Goal: Task Accomplishment & Management: Complete application form

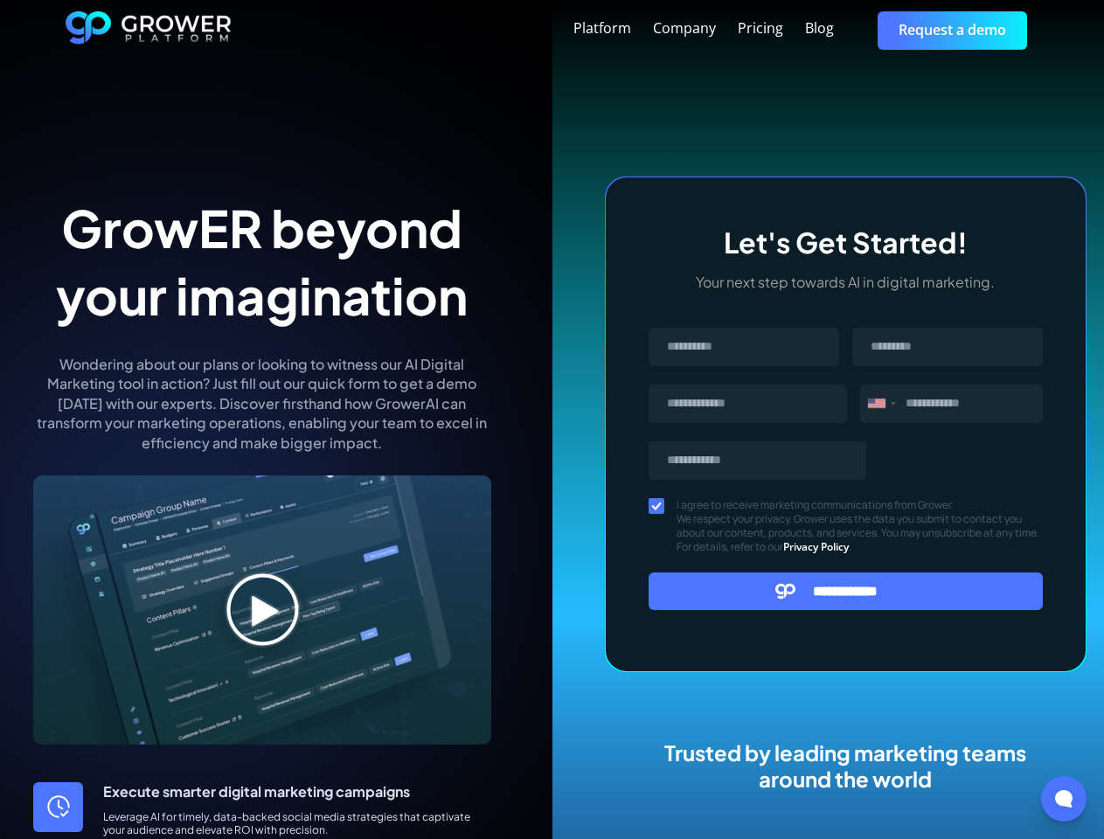
click at [636, 30] on div "Platform Company Pricing Blog Request a demo" at bounding box center [636, 30] width 808 height 38
click at [881, 404] on div "Message" at bounding box center [876, 404] width 17 height 10
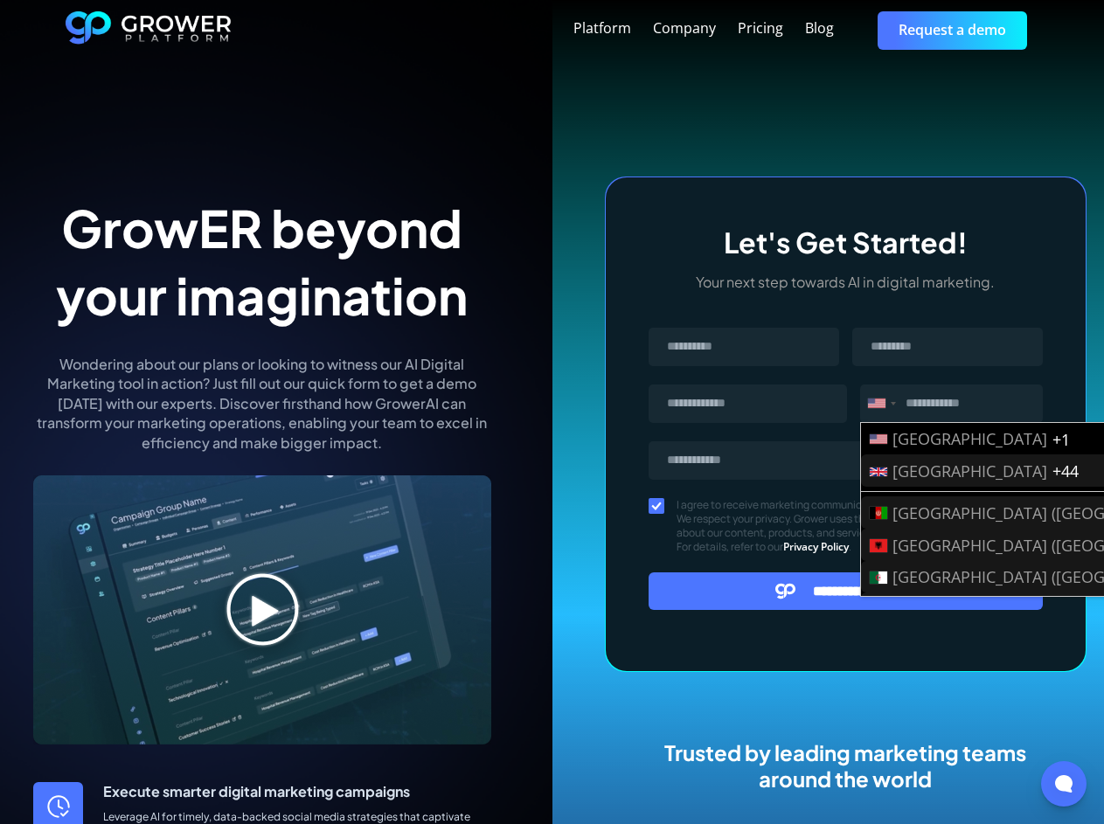
click at [846, 591] on input "**********" at bounding box center [846, 592] width 395 height 38
